Goal: Information Seeking & Learning: Learn about a topic

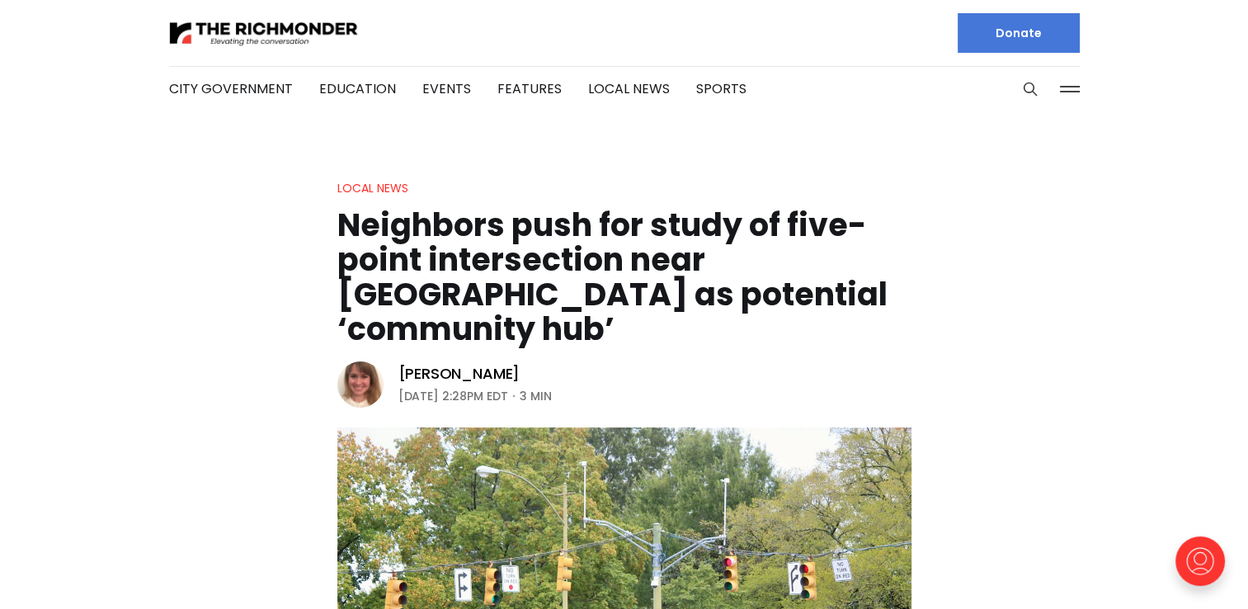
click at [564, 226] on h1 "Neighbors push for study of five-point intersection near [GEOGRAPHIC_DATA] as p…" at bounding box center [624, 277] width 574 height 139
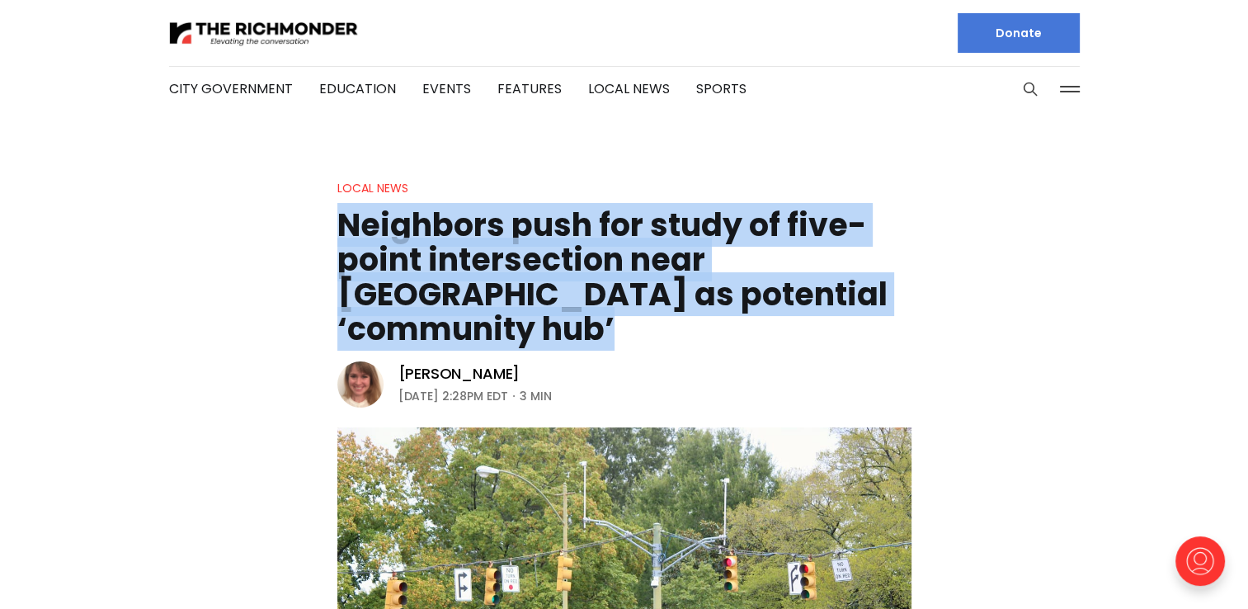
click at [564, 226] on h1 "Neighbors push for study of five-point intersection near [GEOGRAPHIC_DATA] as p…" at bounding box center [624, 277] width 574 height 139
copy header "Neighbors push for study of five-point intersection near [GEOGRAPHIC_DATA] as p…"
click at [797, 233] on h1 "Neighbors push for study of five-point intersection near [GEOGRAPHIC_DATA] as p…" at bounding box center [624, 277] width 574 height 139
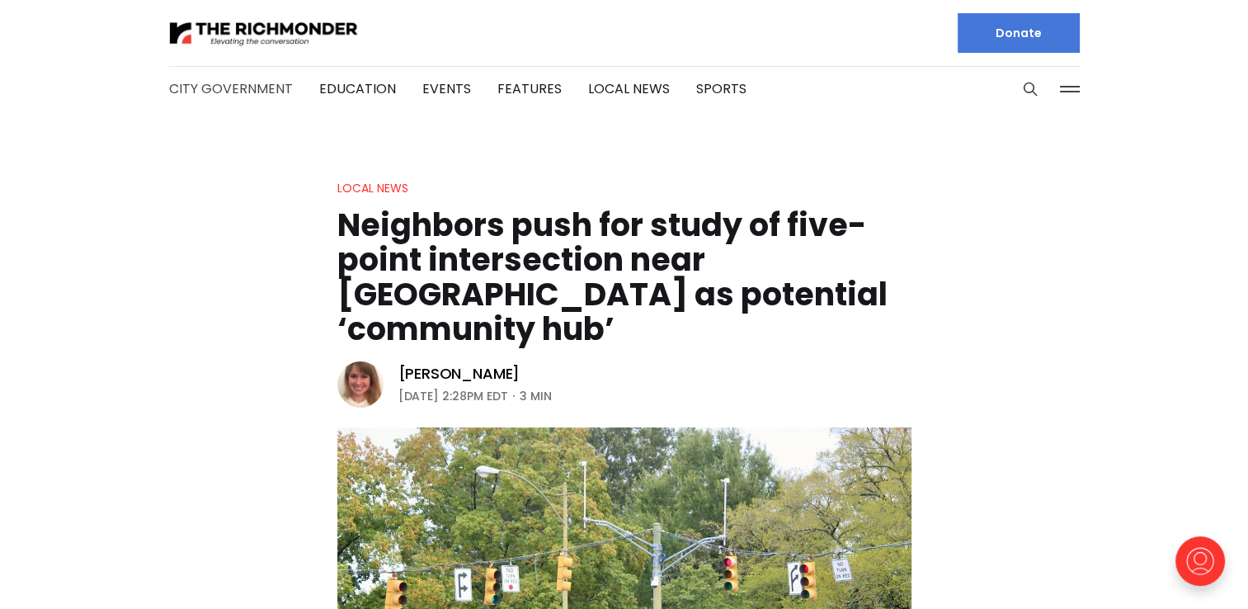
click at [219, 92] on link "City Government" at bounding box center [231, 88] width 124 height 19
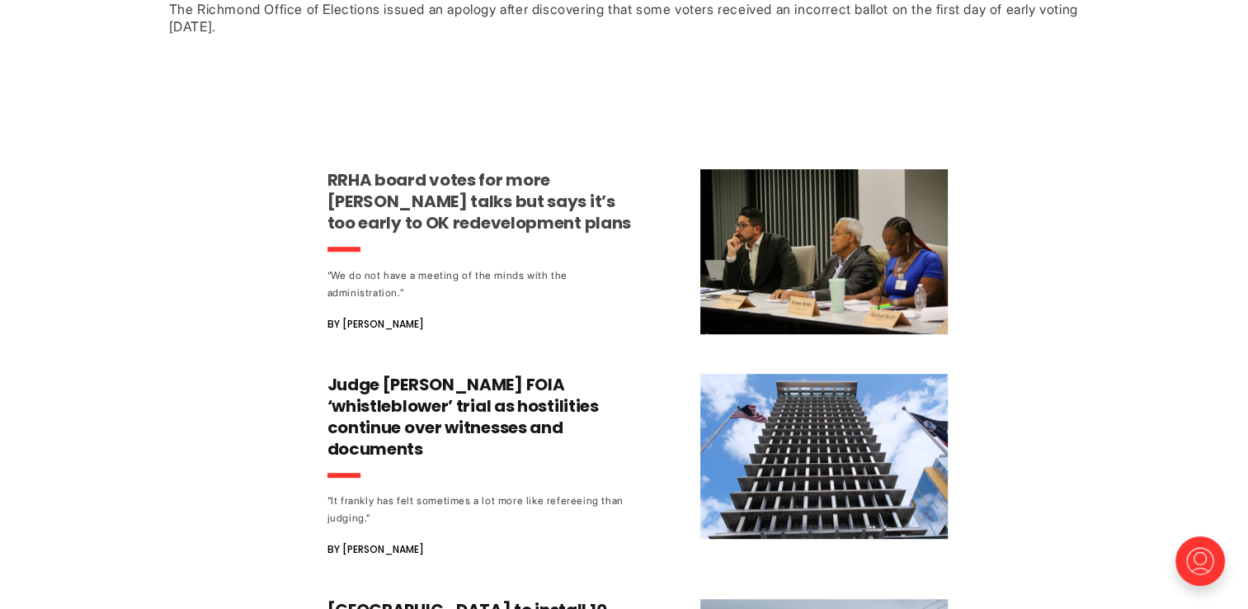
scroll to position [825, 0]
